Goal: Information Seeking & Learning: Learn about a topic

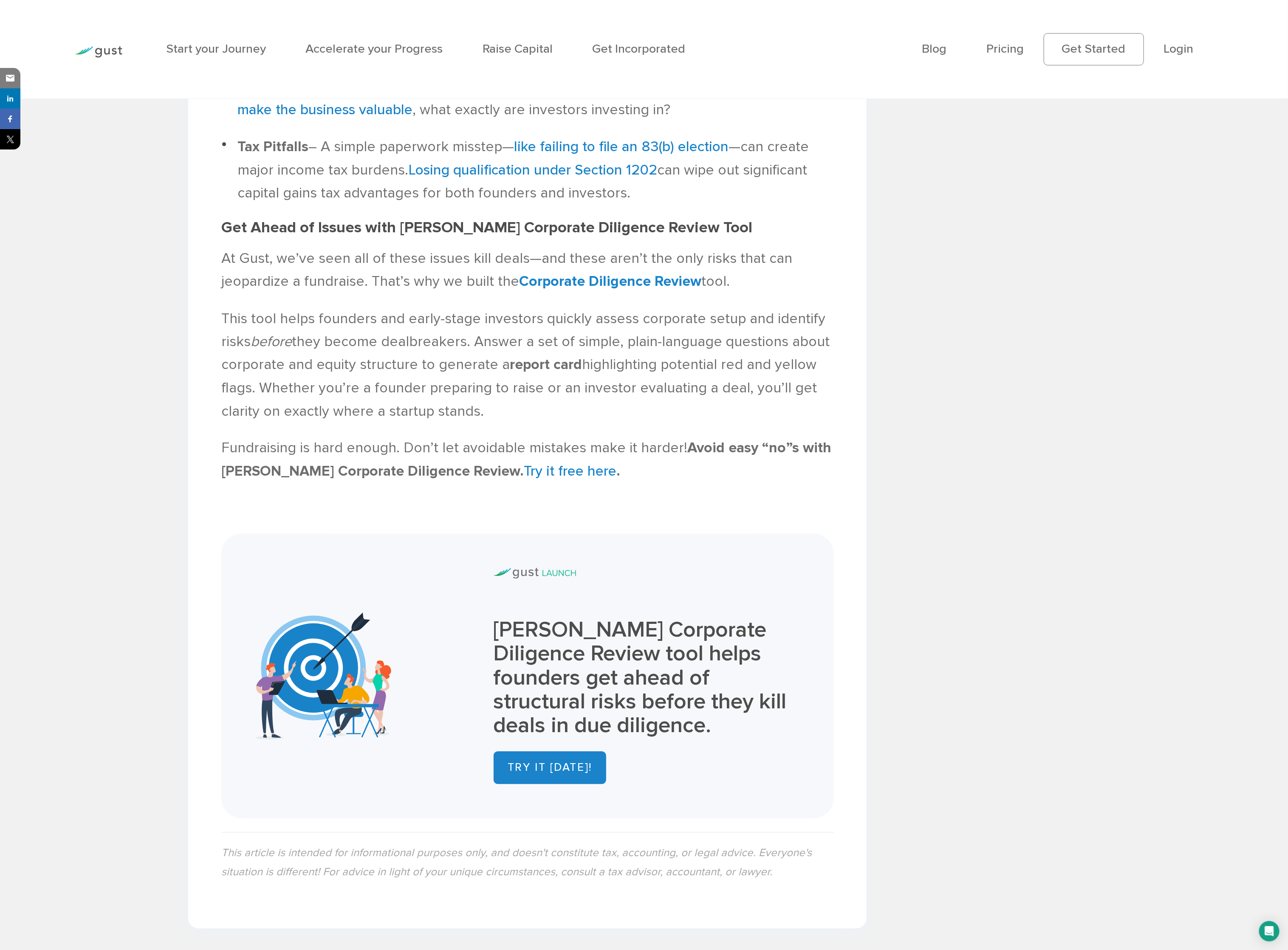
scroll to position [1403, 0]
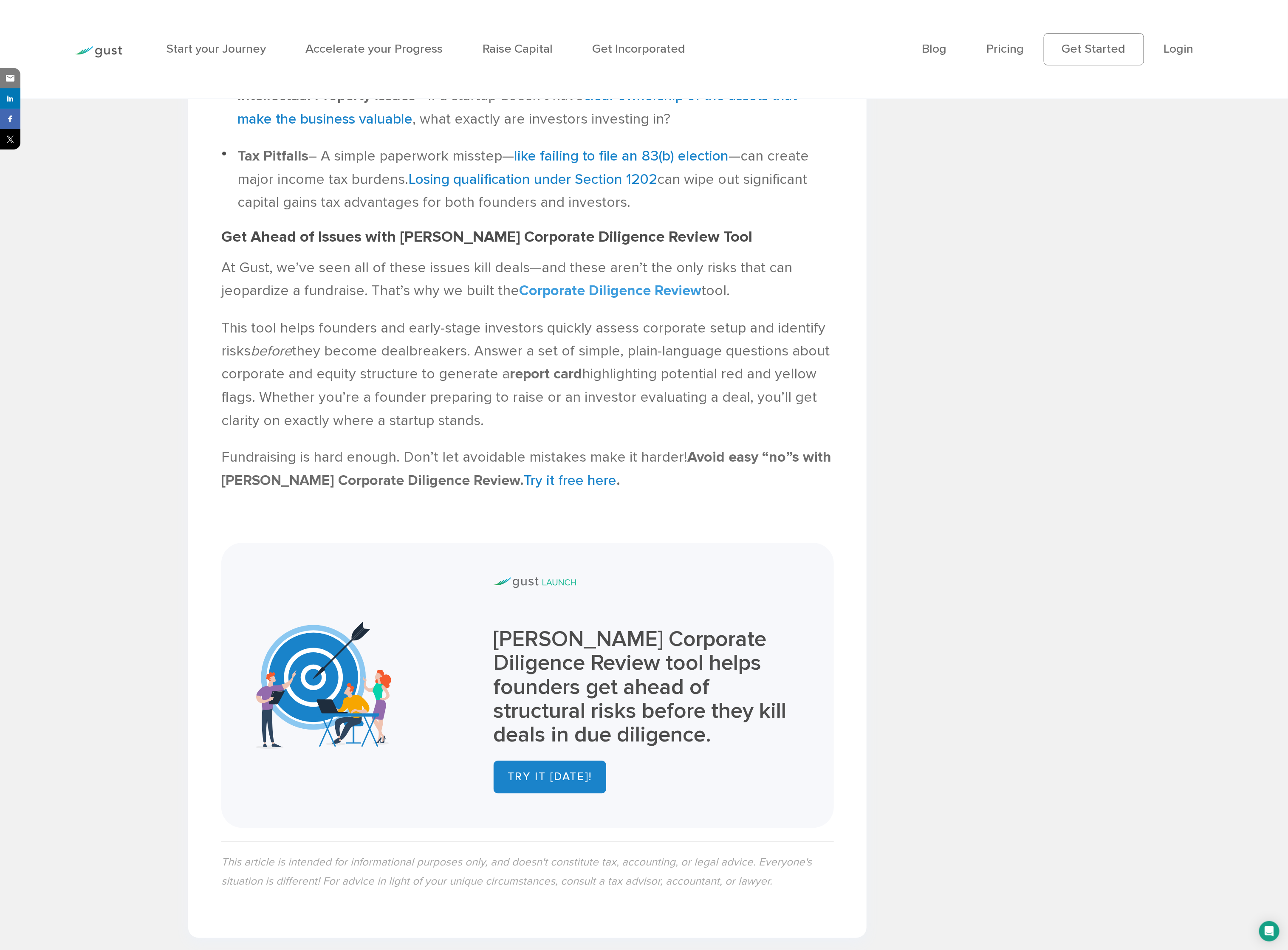
click at [605, 282] on b "Corporate Diligence Review" at bounding box center [610, 291] width 182 height 18
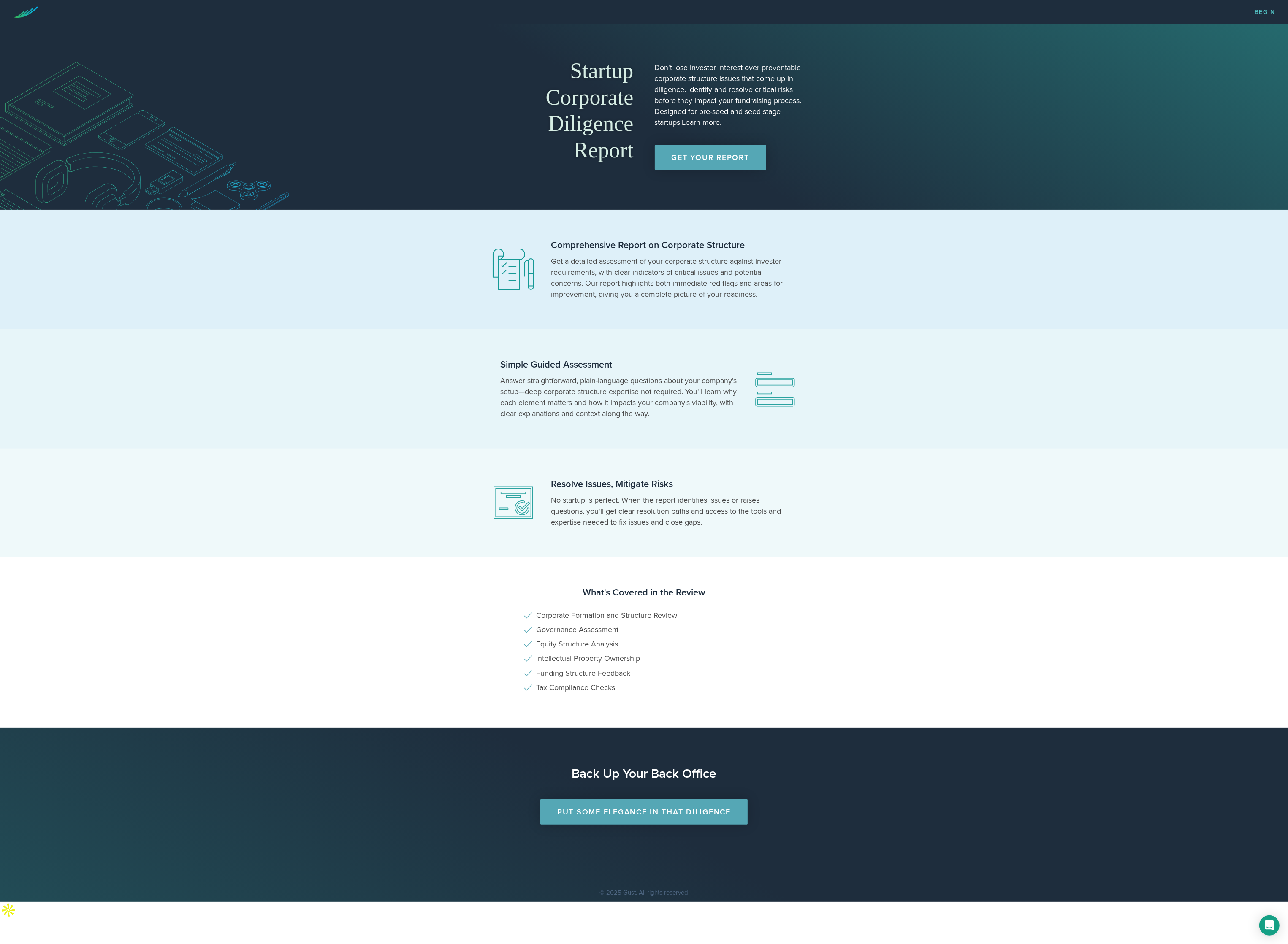
click at [946, 193] on section "Startup Corporate Diligence Report Don't lose investor interest over preventabl…" at bounding box center [644, 116] width 1288 height 185
click at [913, 139] on section "Startup Corporate Diligence Report Don't lose investor interest over preventabl…" at bounding box center [644, 116] width 1288 height 185
